Goal: Navigation & Orientation: Understand site structure

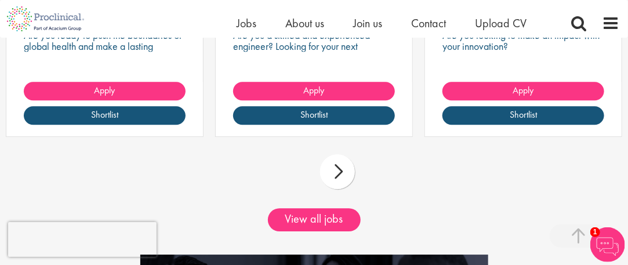
scroll to position [1044, 0]
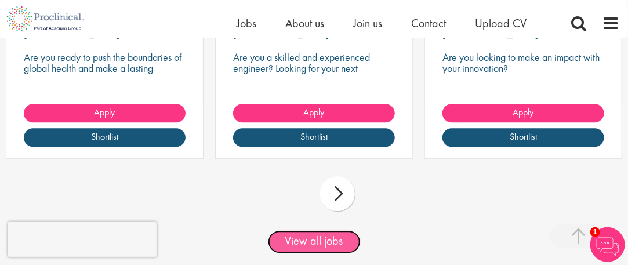
click at [318, 240] on link "View all jobs" at bounding box center [314, 241] width 93 height 23
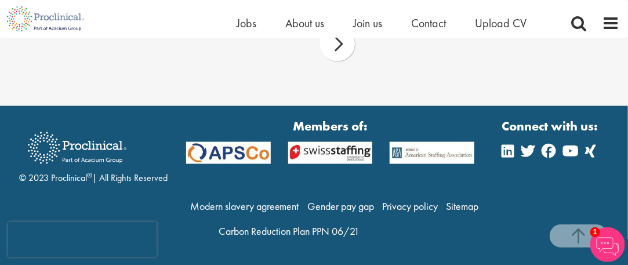
scroll to position [1655, 0]
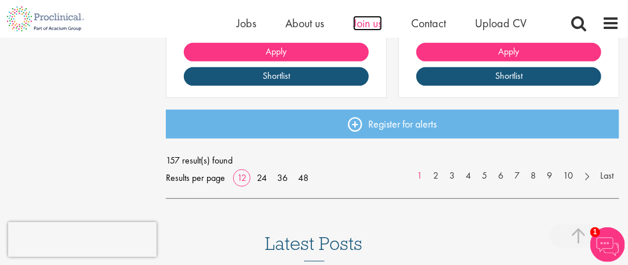
click at [358, 22] on span "Join us" at bounding box center [367, 23] width 29 height 15
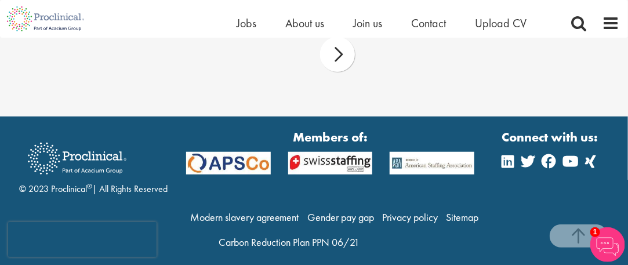
scroll to position [1736, 0]
click at [300, 25] on span "About us" at bounding box center [304, 23] width 39 height 15
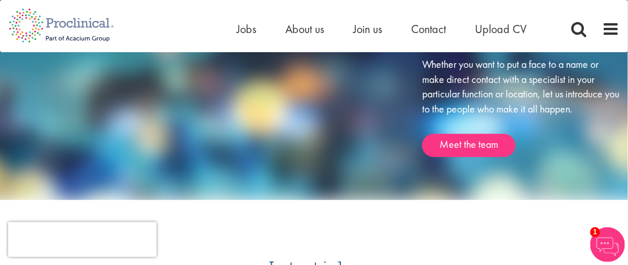
scroll to position [1682, 0]
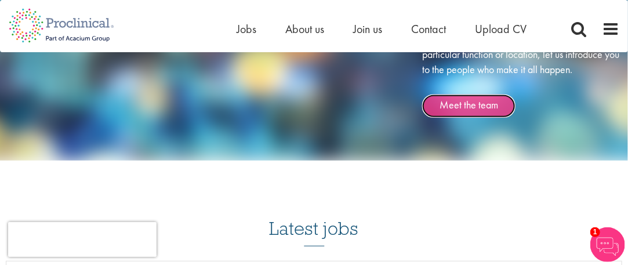
click at [455, 118] on link "Meet the team" at bounding box center [468, 106] width 93 height 23
